Goal: Information Seeking & Learning: Check status

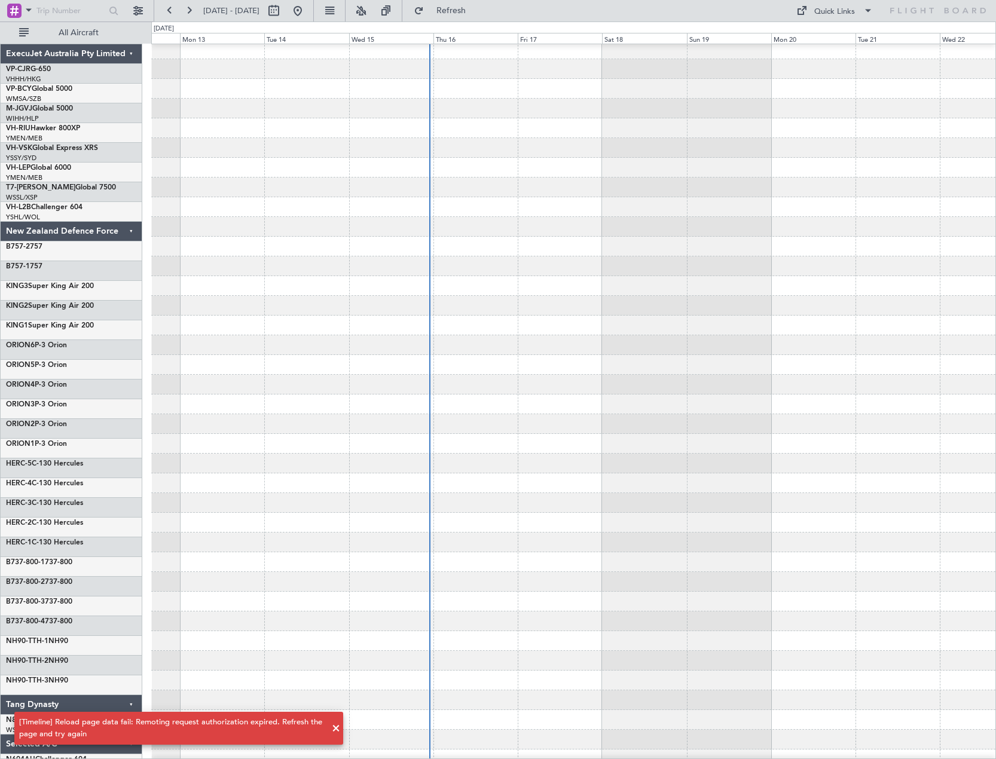
scroll to position [5, 0]
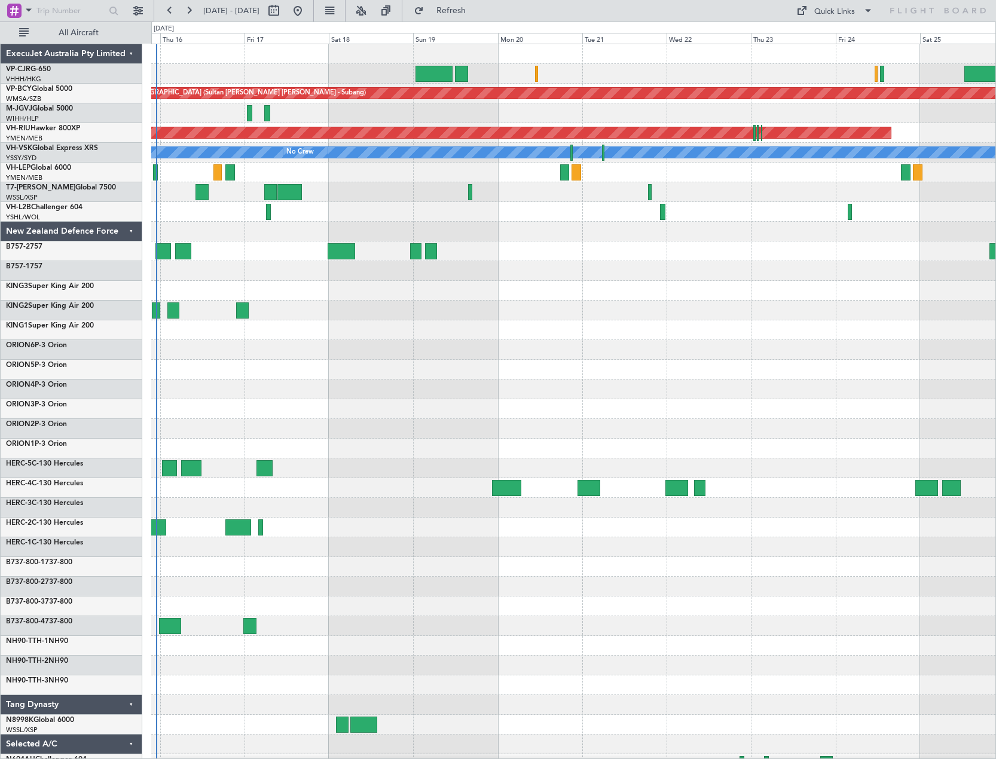
click at [372, 204] on div "Planned Maint [GEOGRAPHIC_DATA] ([GEOGRAPHIC_DATA] Intl) Planned Maint [GEOGRAP…" at bounding box center [573, 458] width 844 height 828
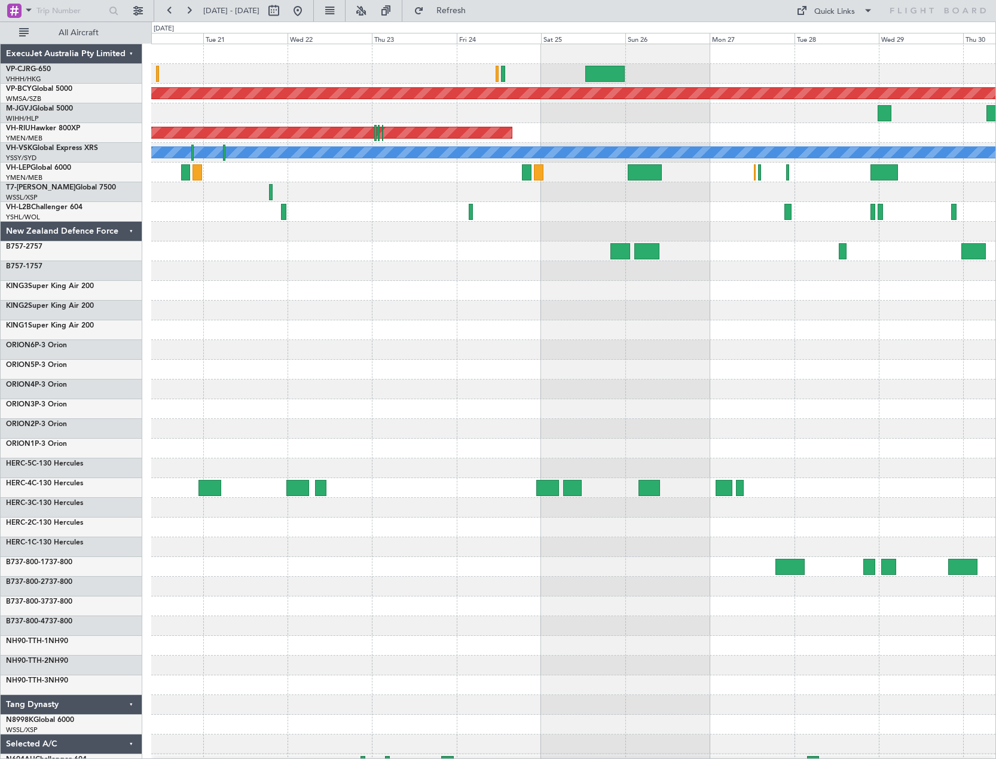
click at [332, 188] on div "Planned Maint Kuala Lumpur (Sultan Abdul Aziz Shah - Subang) Planned Maint Melb…" at bounding box center [573, 458] width 844 height 828
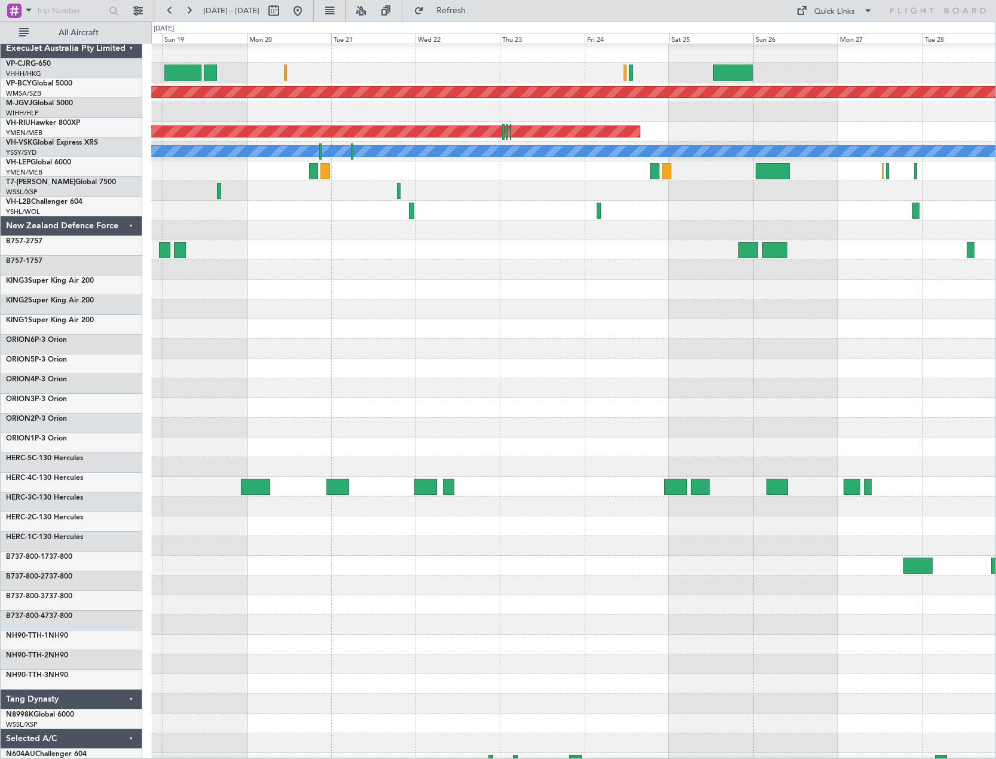
scroll to position [1, 0]
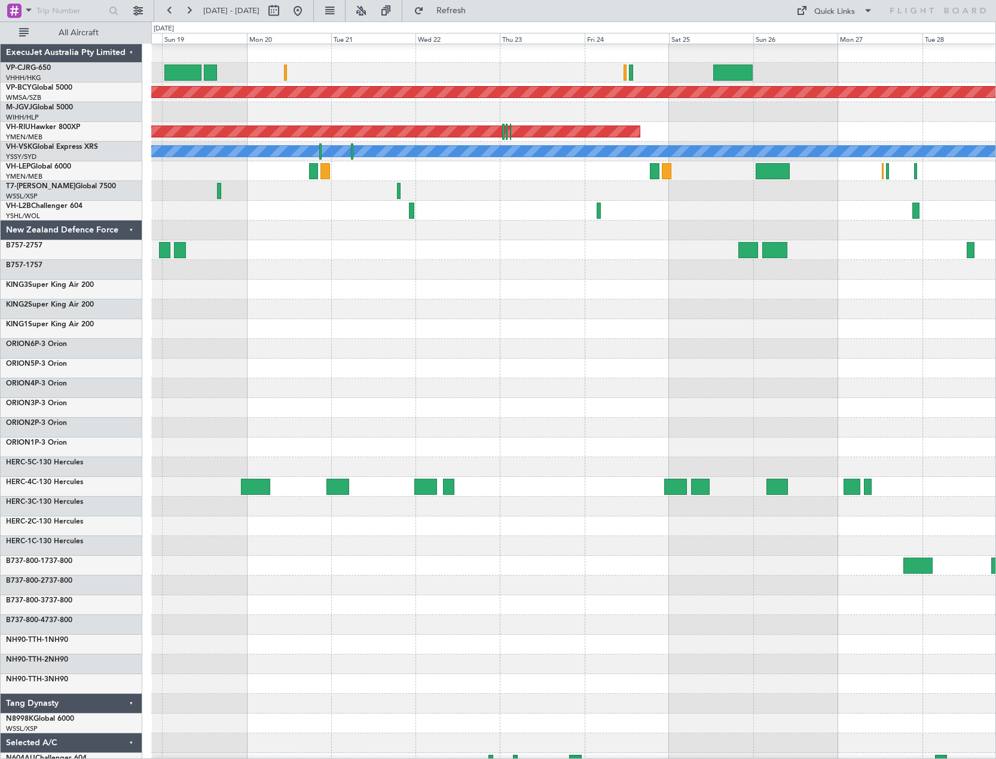
click at [814, 186] on div at bounding box center [573, 191] width 844 height 20
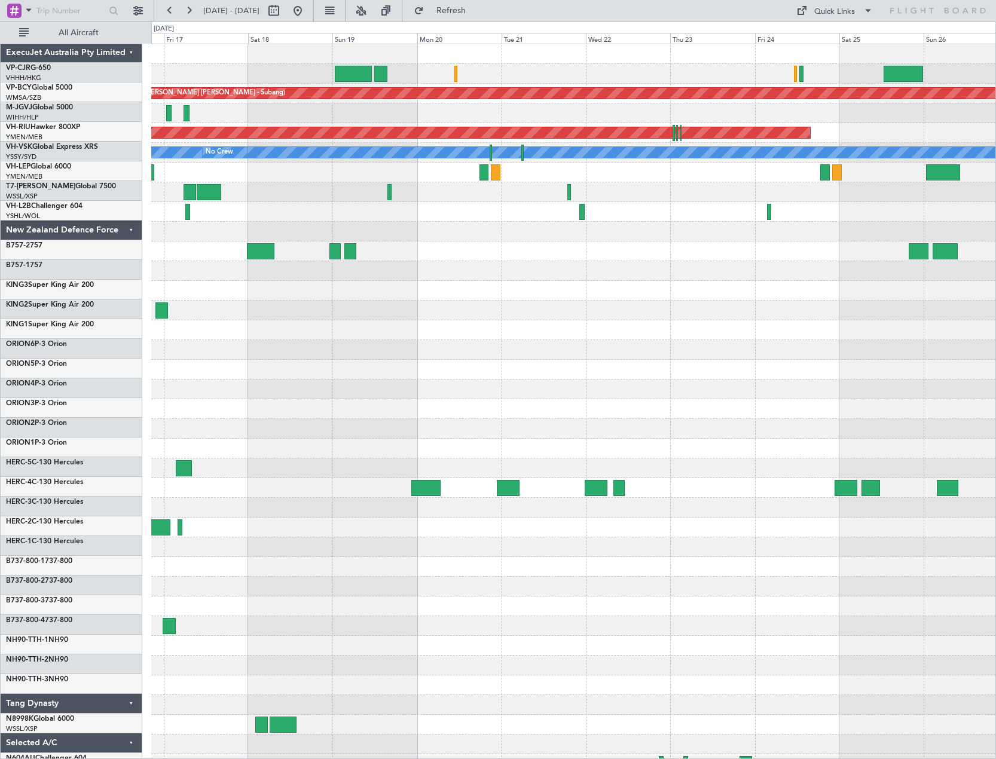
scroll to position [0, 0]
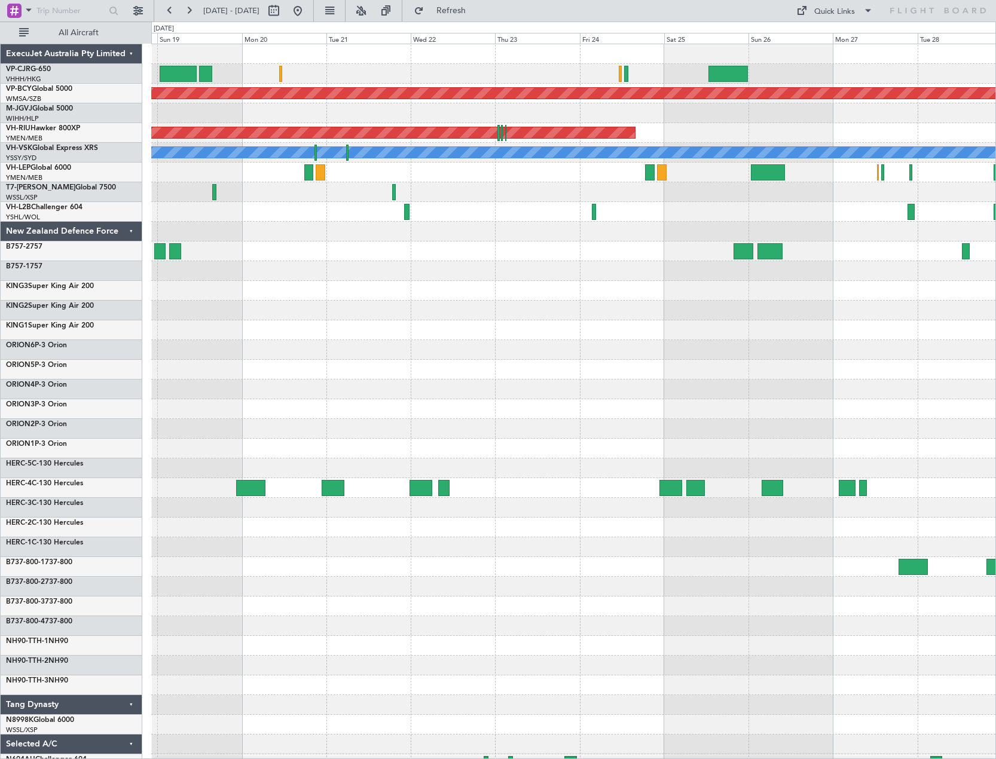
click at [351, 344] on div "Planned Maint Kuala Lumpur (Sultan Abdul Aziz Shah - Subang) Planned Maint Melb…" at bounding box center [573, 458] width 844 height 828
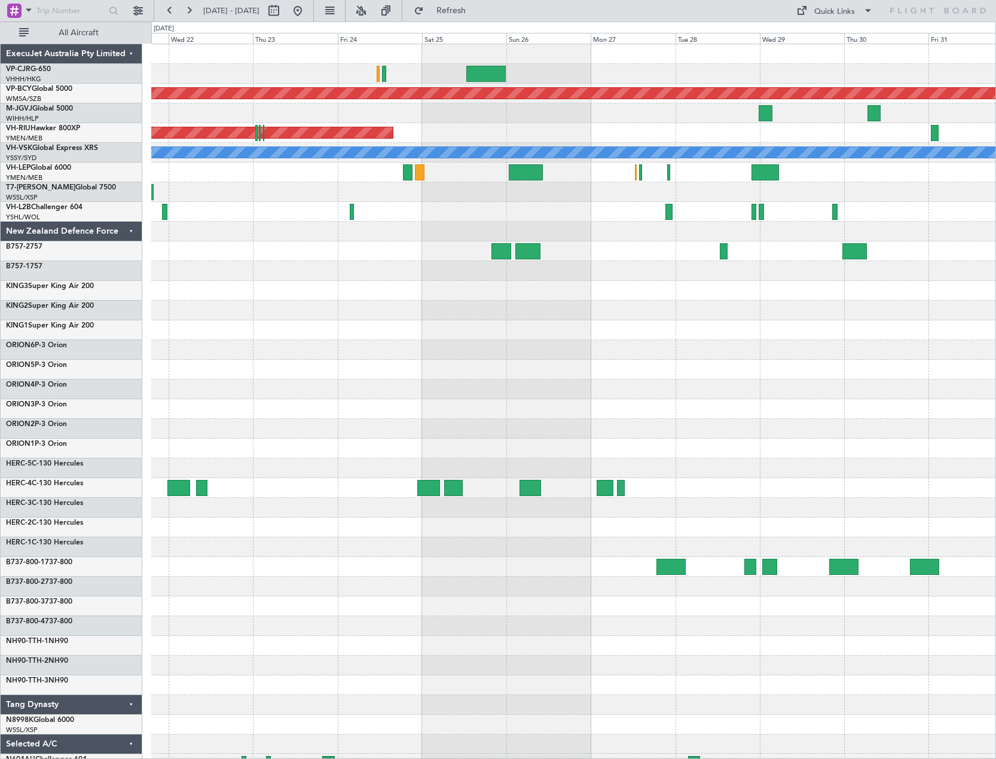
click at [441, 351] on div "Planned Maint Kuala Lumpur (Sultan Abdul Aziz Shah - Subang) Planned Maint Melb…" at bounding box center [573, 458] width 844 height 828
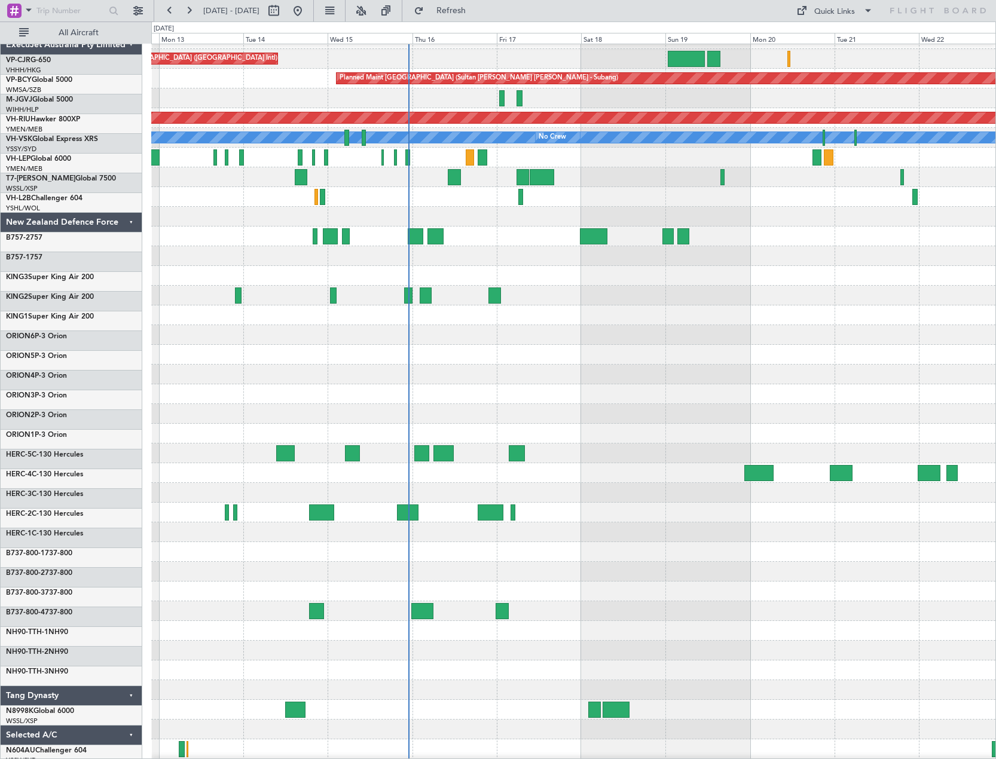
scroll to position [15, 0]
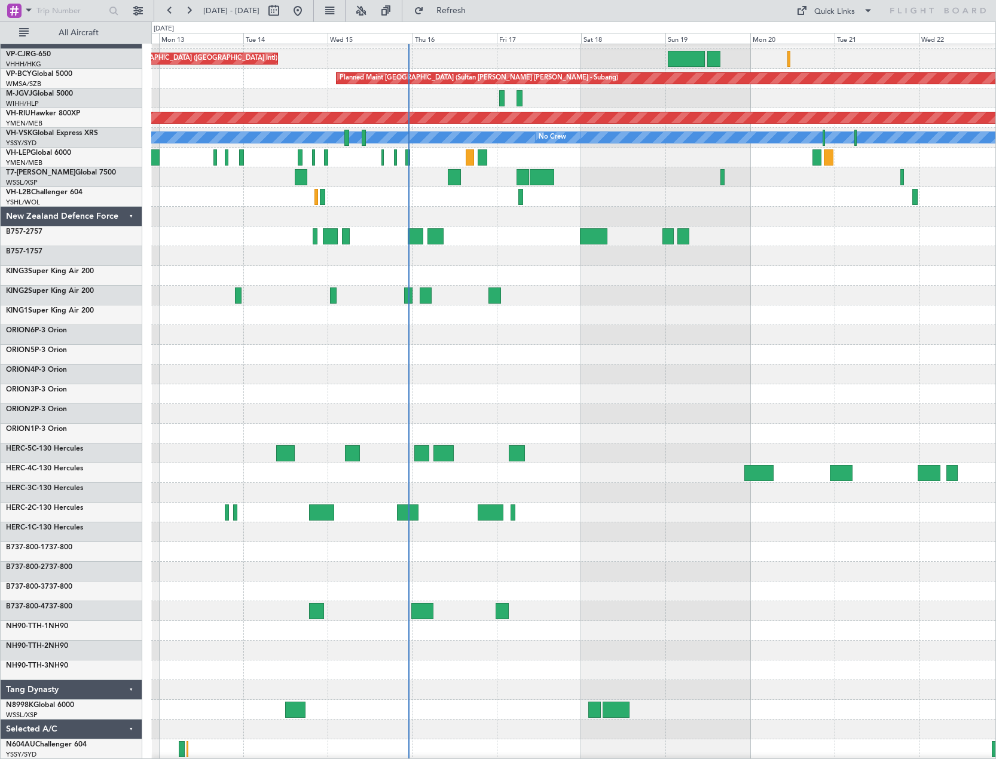
click at [986, 347] on div at bounding box center [573, 355] width 844 height 20
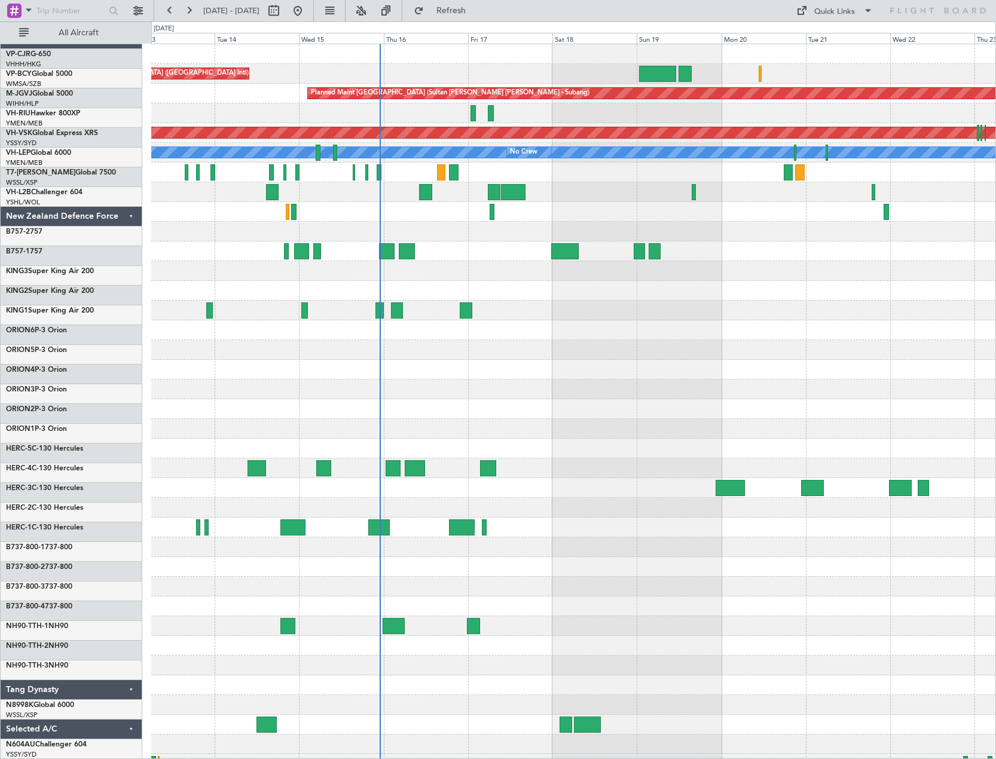
scroll to position [0, 0]
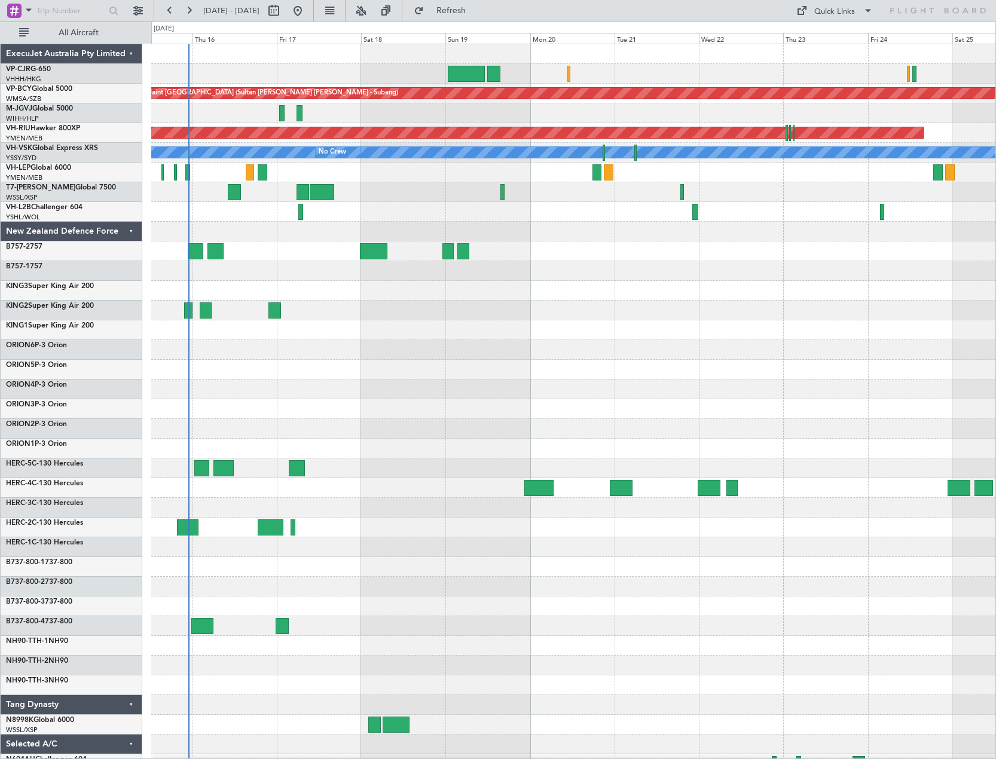
click at [562, 386] on div "Planned Maint Hong Kong (Hong Kong Intl) Planned Maint Kuala Lumpur (Sultan Abd…" at bounding box center [573, 458] width 844 height 828
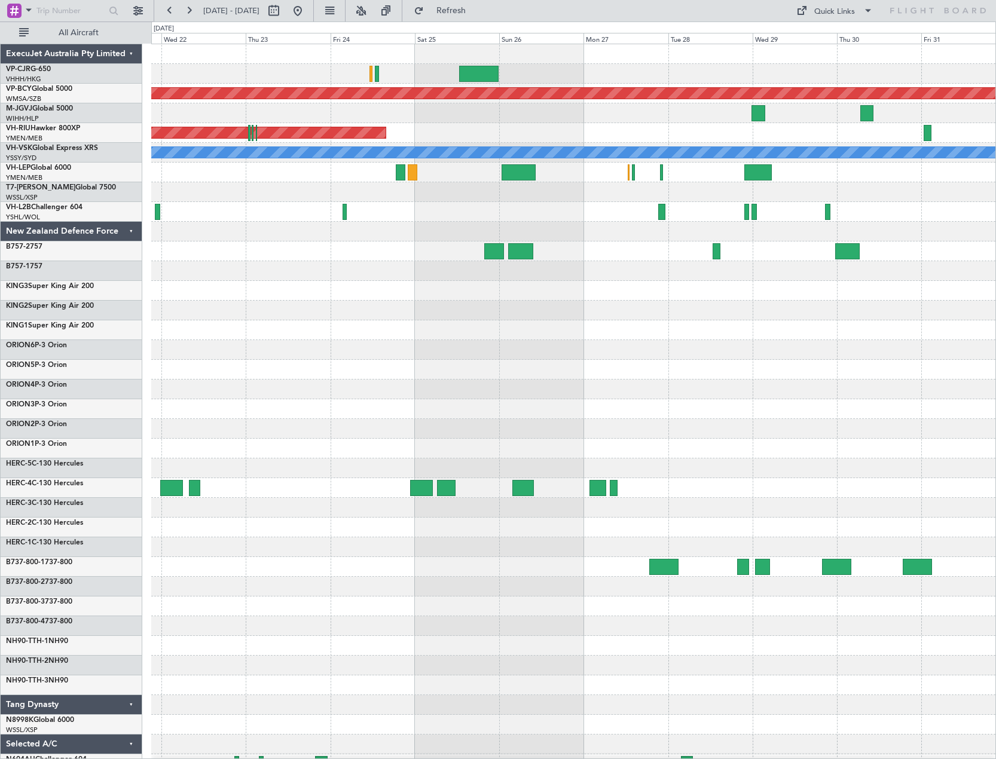
click at [222, 195] on div "Planned Maint Kuala Lumpur (Sultan Abdul Aziz Shah - Subang) Planned Maint Melb…" at bounding box center [573, 458] width 844 height 828
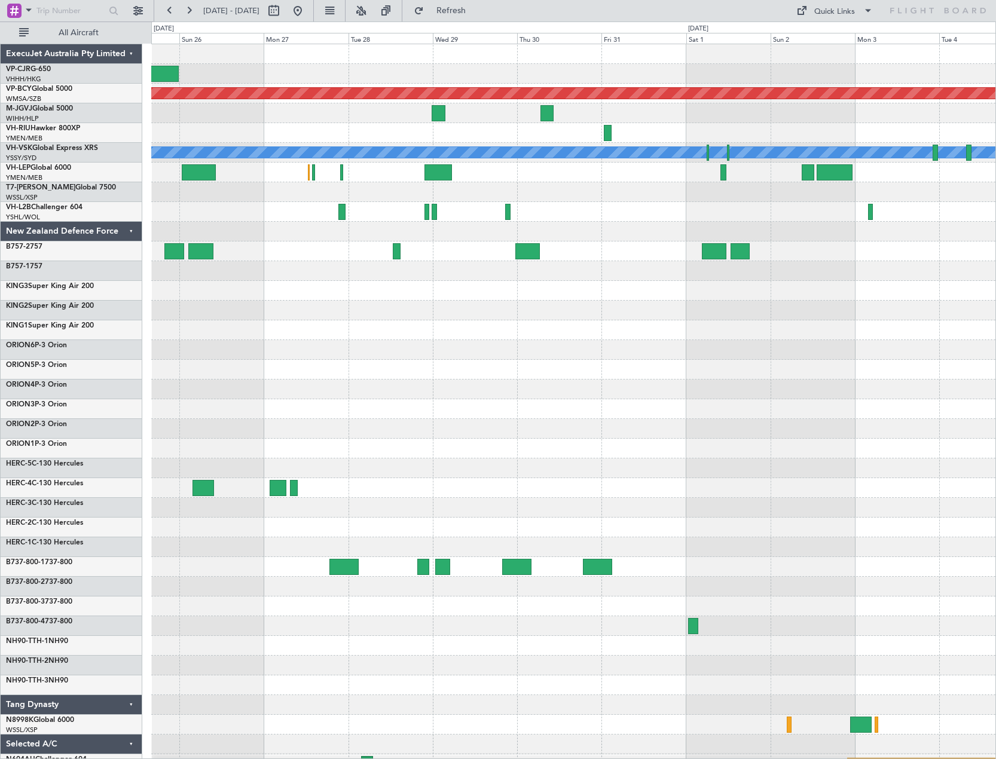
click at [246, 186] on div "Planned Maint Kuala Lumpur (Sultan Abdul Aziz Shah - Subang) Planned Maint Melb…" at bounding box center [573, 458] width 844 height 828
